Goal: Information Seeking & Learning: Learn about a topic

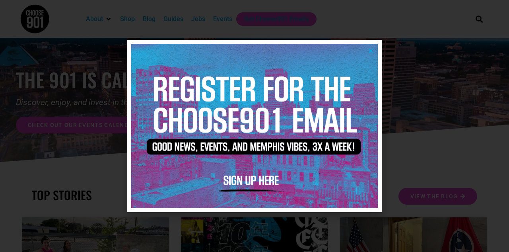
click at [369, 47] on img at bounding box center [254, 126] width 247 height 164
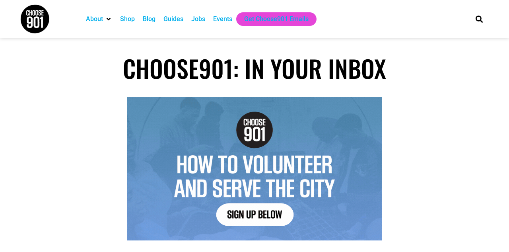
click at [199, 18] on div "Jobs" at bounding box center [198, 19] width 14 height 10
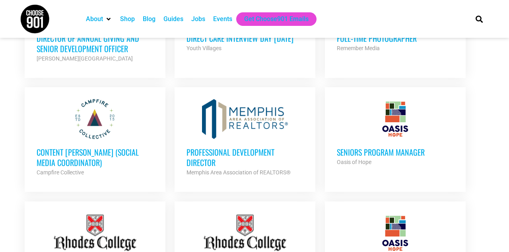
scroll to position [519, 0]
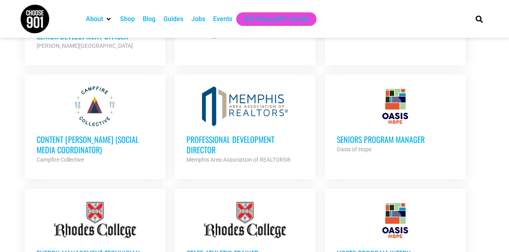
click at [244, 139] on h3 "Professional Development Director" at bounding box center [245, 144] width 117 height 21
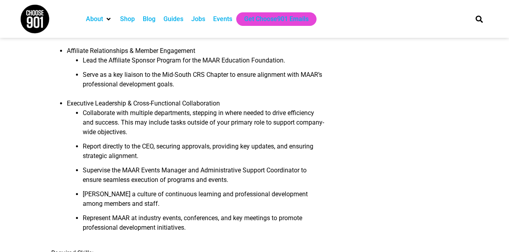
scroll to position [572, 0]
